Goal: Information Seeking & Learning: Learn about a topic

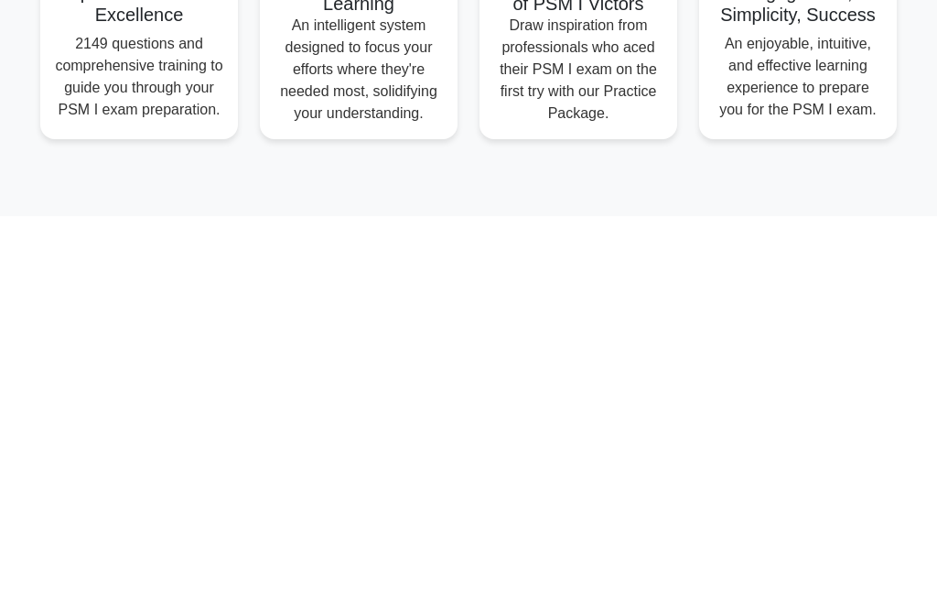
scroll to position [941, 0]
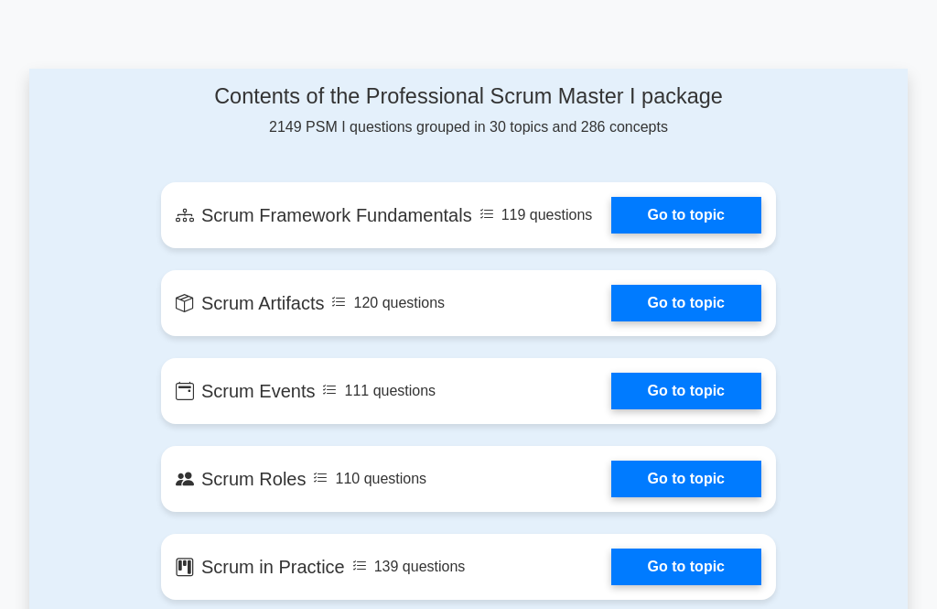
click at [722, 233] on link "Go to topic" at bounding box center [686, 215] width 150 height 37
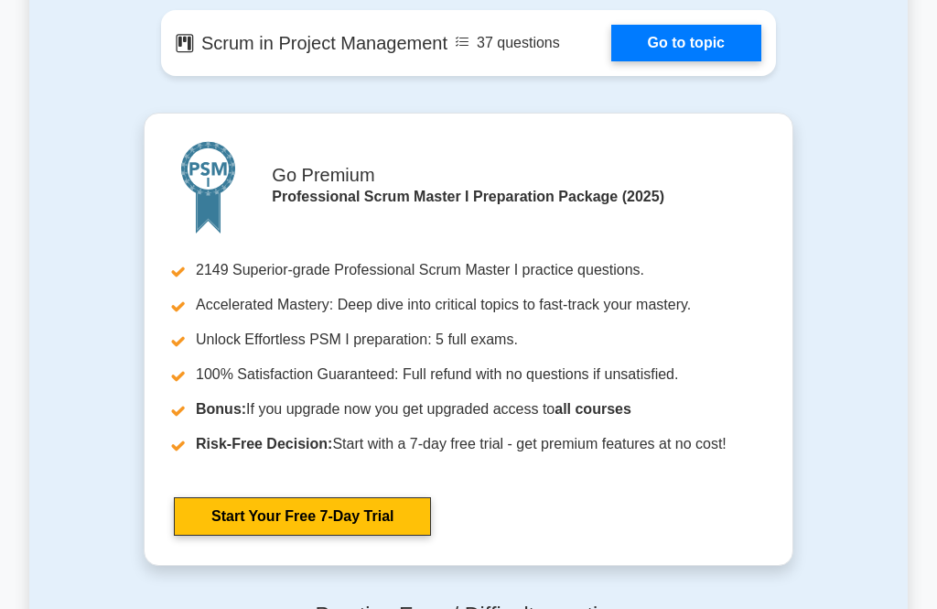
scroll to position [3939, 0]
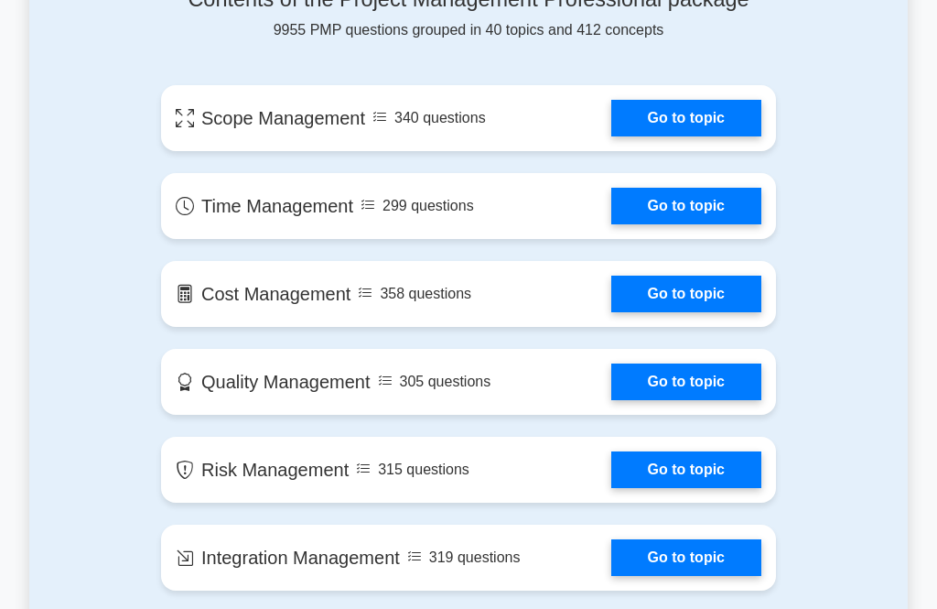
scroll to position [1038, 0]
click at [696, 136] on link "Go to topic" at bounding box center [686, 118] width 150 height 37
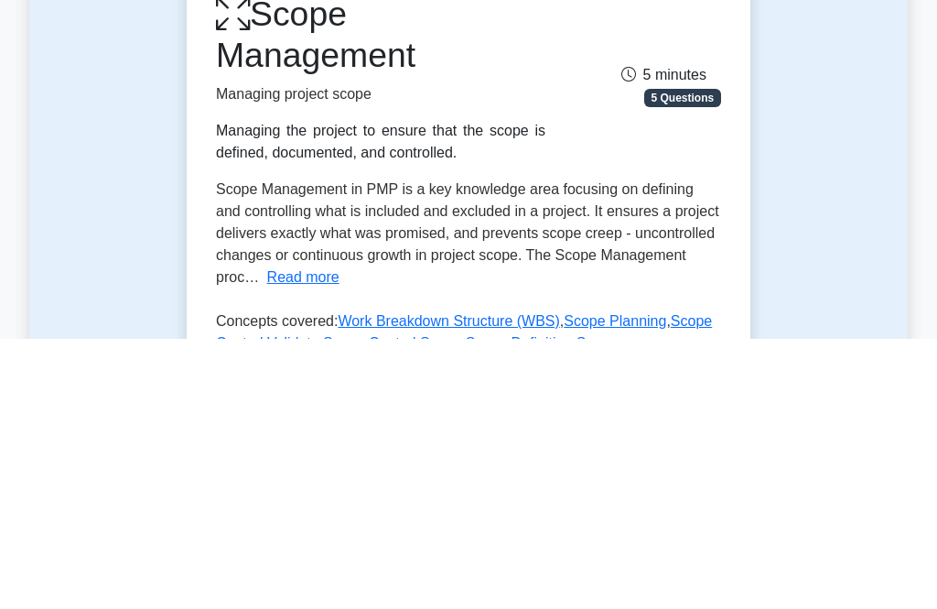
scroll to position [374, 0]
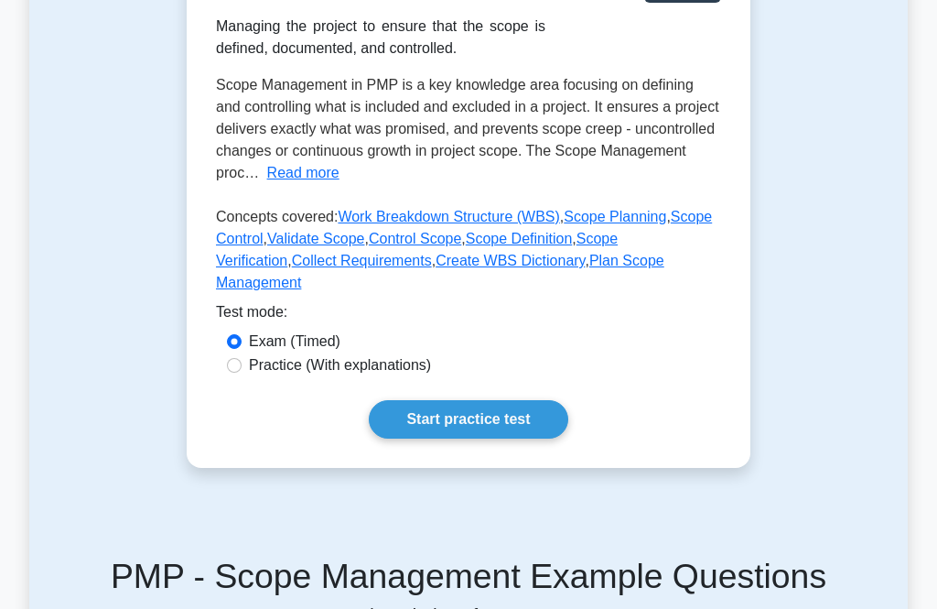
click at [409, 376] on label "Practice (With explanations)" at bounding box center [340, 365] width 182 height 22
click at [242, 372] on input "Practice (With explanations)" at bounding box center [234, 365] width 15 height 15
radio input "true"
click at [336, 352] on label "Exam (Timed)" at bounding box center [295, 341] width 92 height 22
click at [242, 349] on input "Exam (Timed)" at bounding box center [234, 341] width 15 height 15
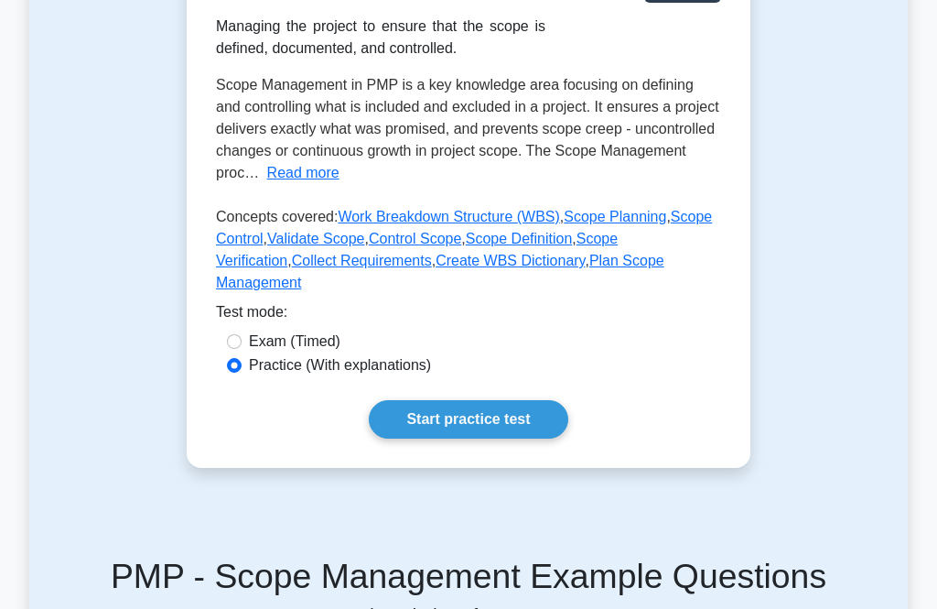
radio input "true"
click at [516, 438] on link "Start practice test" at bounding box center [468, 419] width 199 height 38
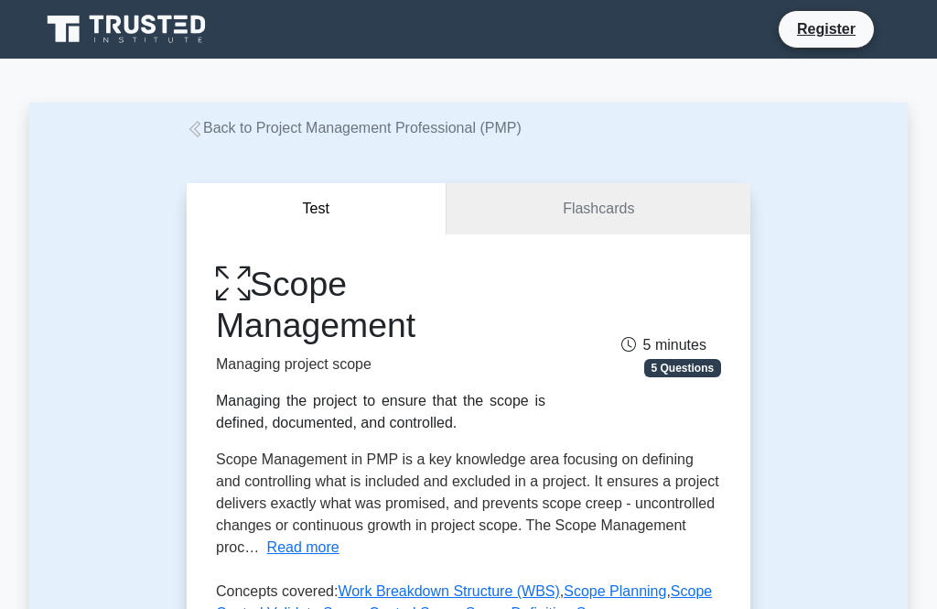
scroll to position [433, 0]
